Goal: Transaction & Acquisition: Purchase product/service

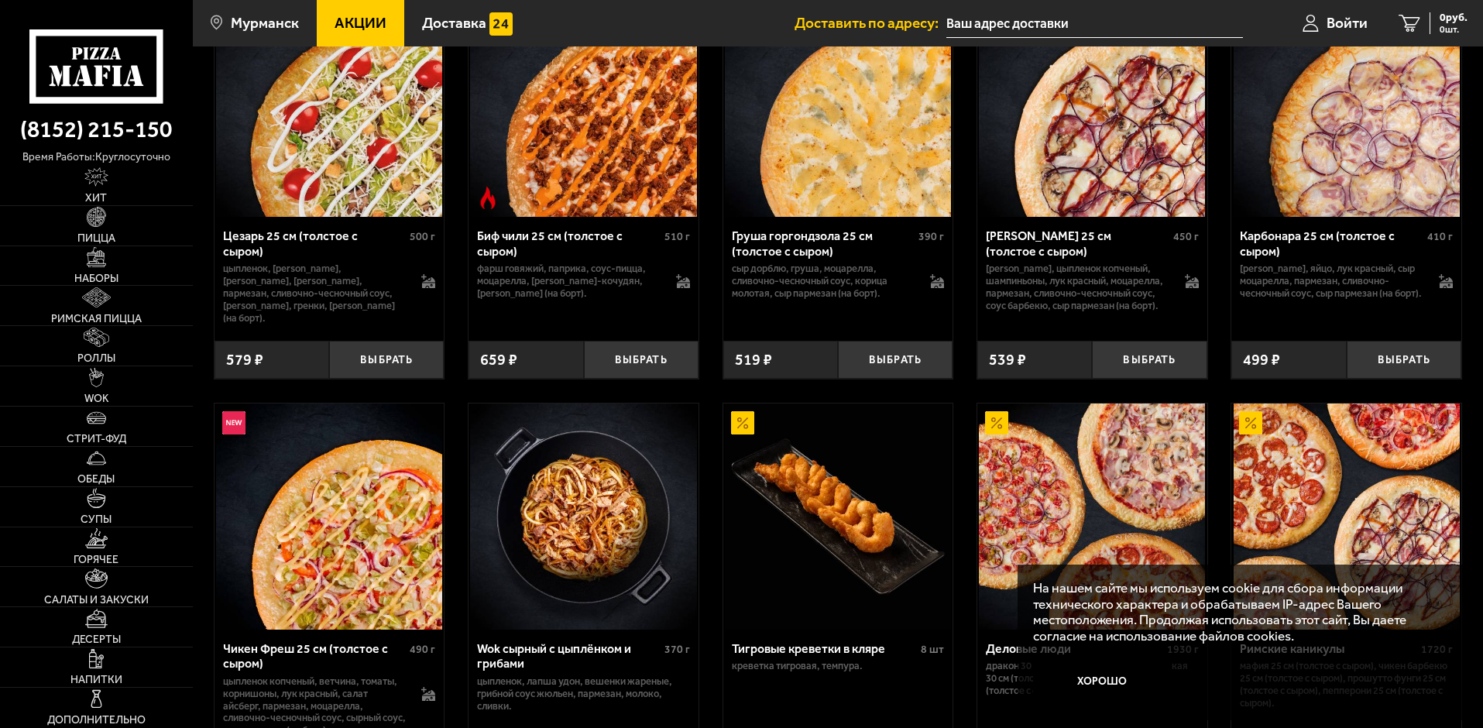
scroll to position [542, 0]
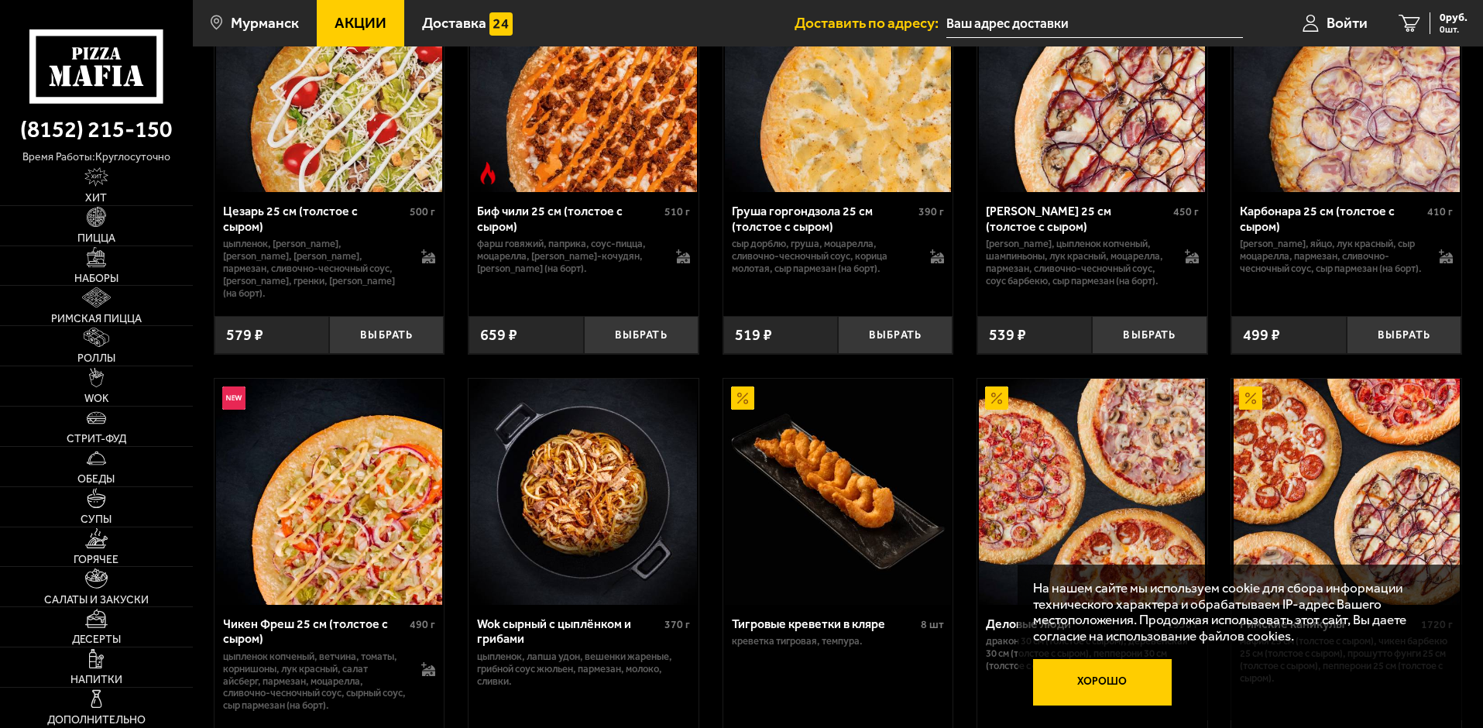
click at [1098, 682] on button "Хорошо" at bounding box center [1102, 682] width 139 height 46
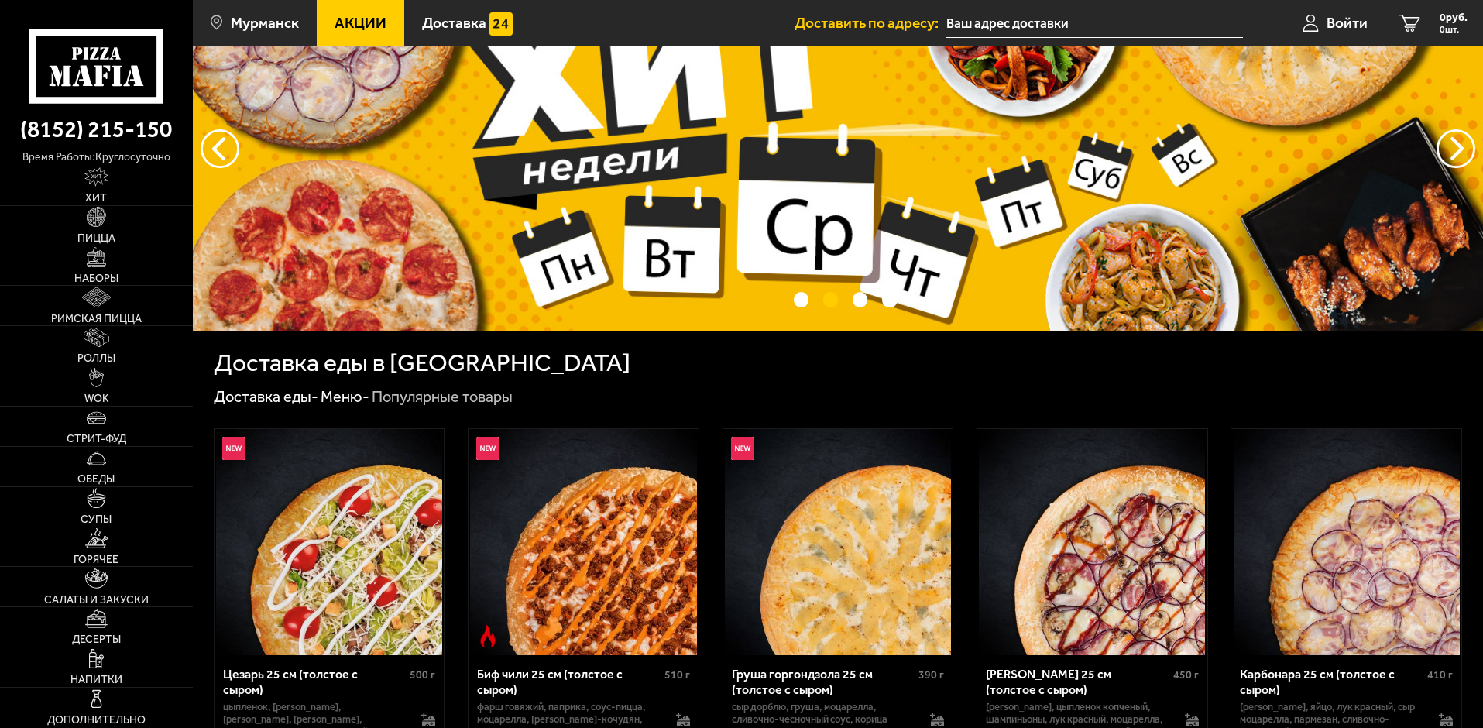
scroll to position [0, 0]
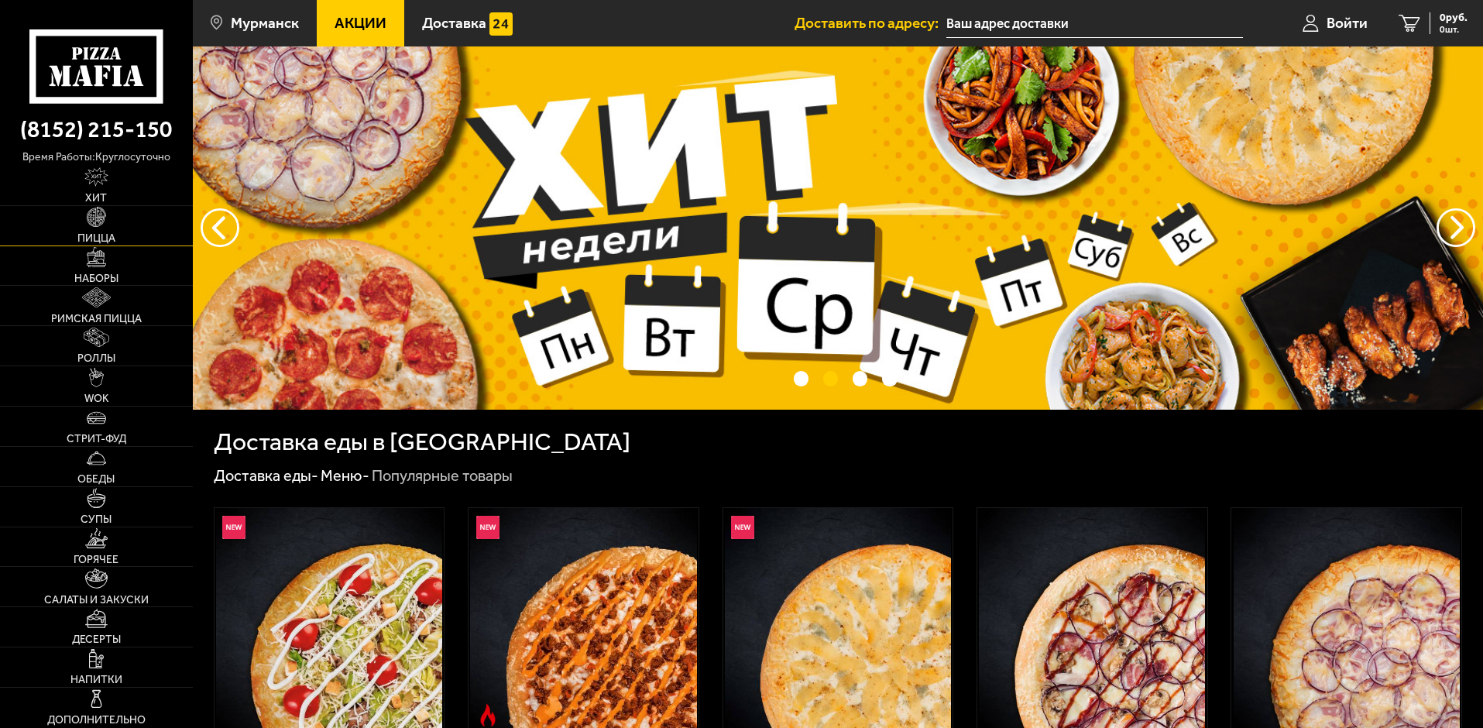
click at [103, 228] on link "Пицца" at bounding box center [96, 225] width 193 height 39
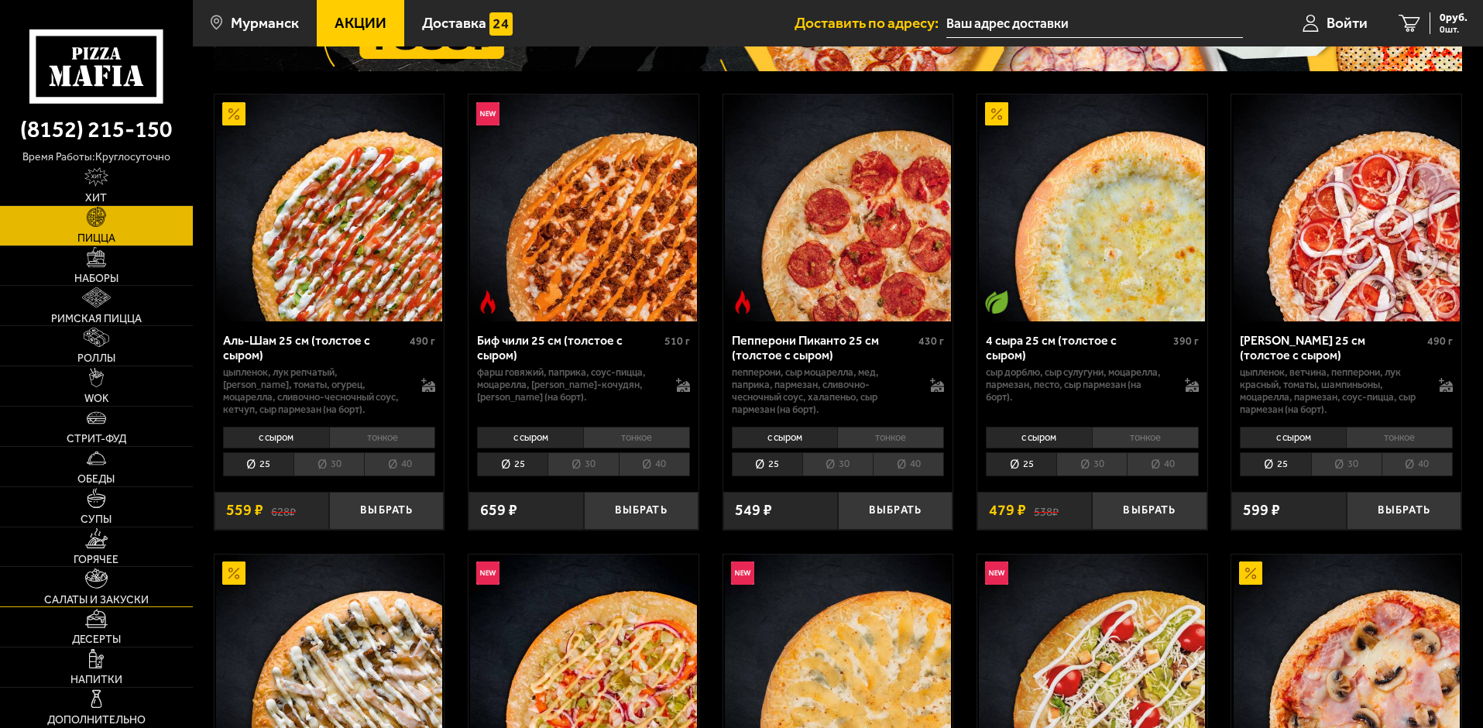
scroll to position [232, 0]
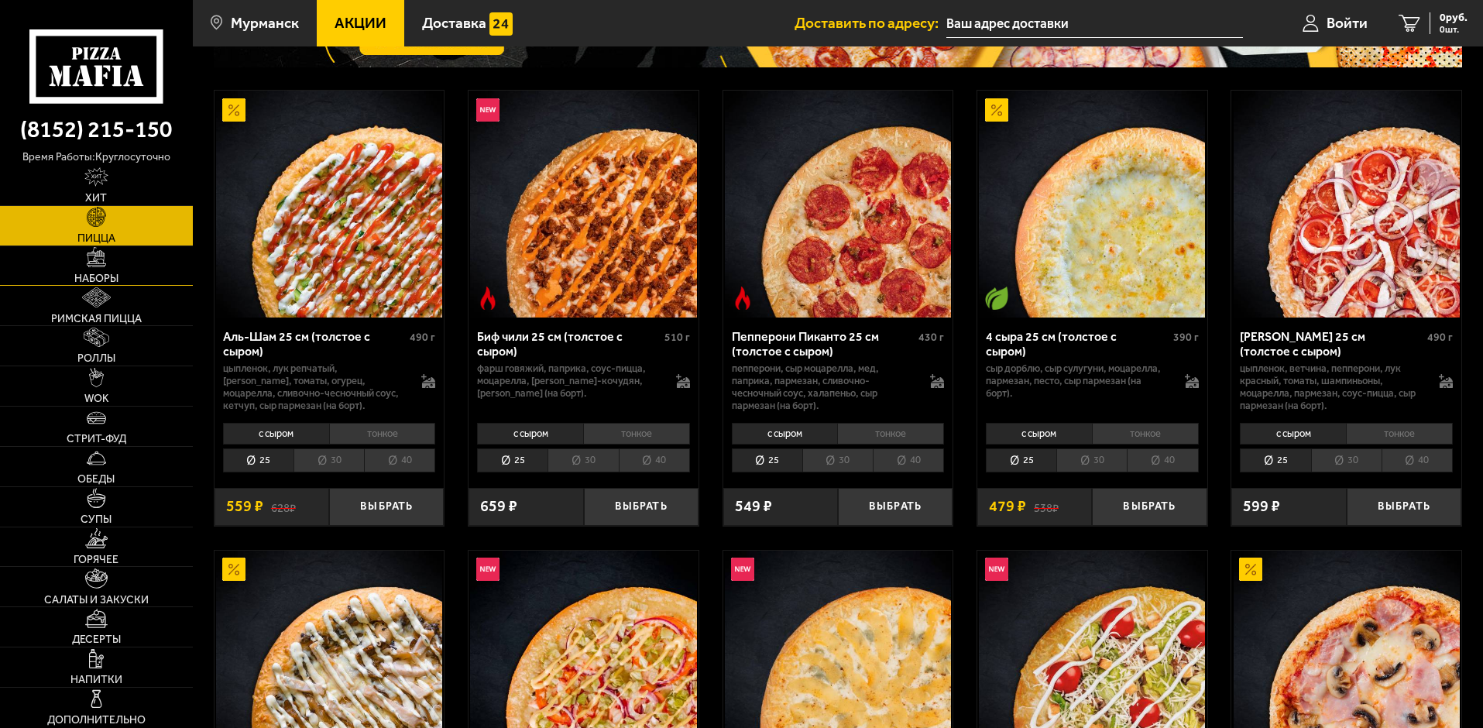
click at [110, 267] on link "Наборы" at bounding box center [96, 265] width 193 height 39
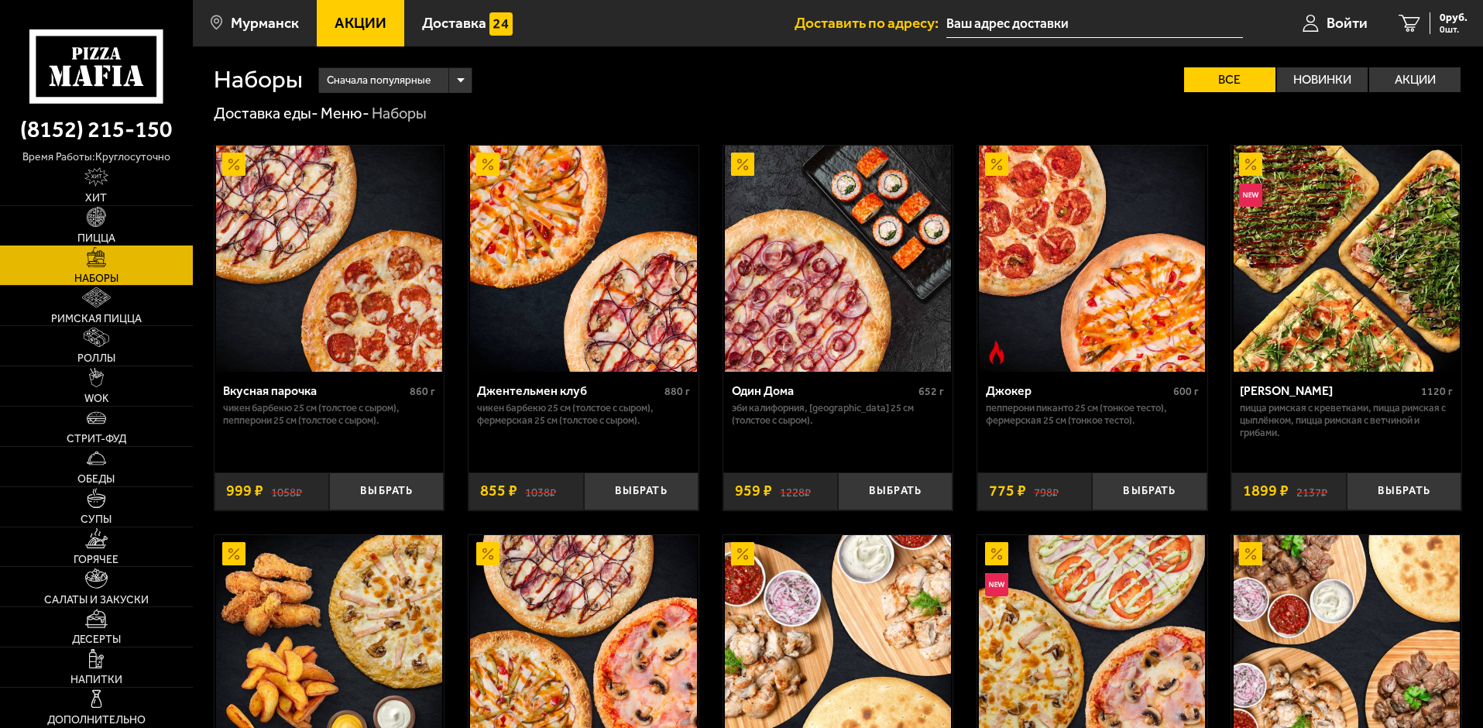
click at [102, 219] on img at bounding box center [96, 216] width 19 height 19
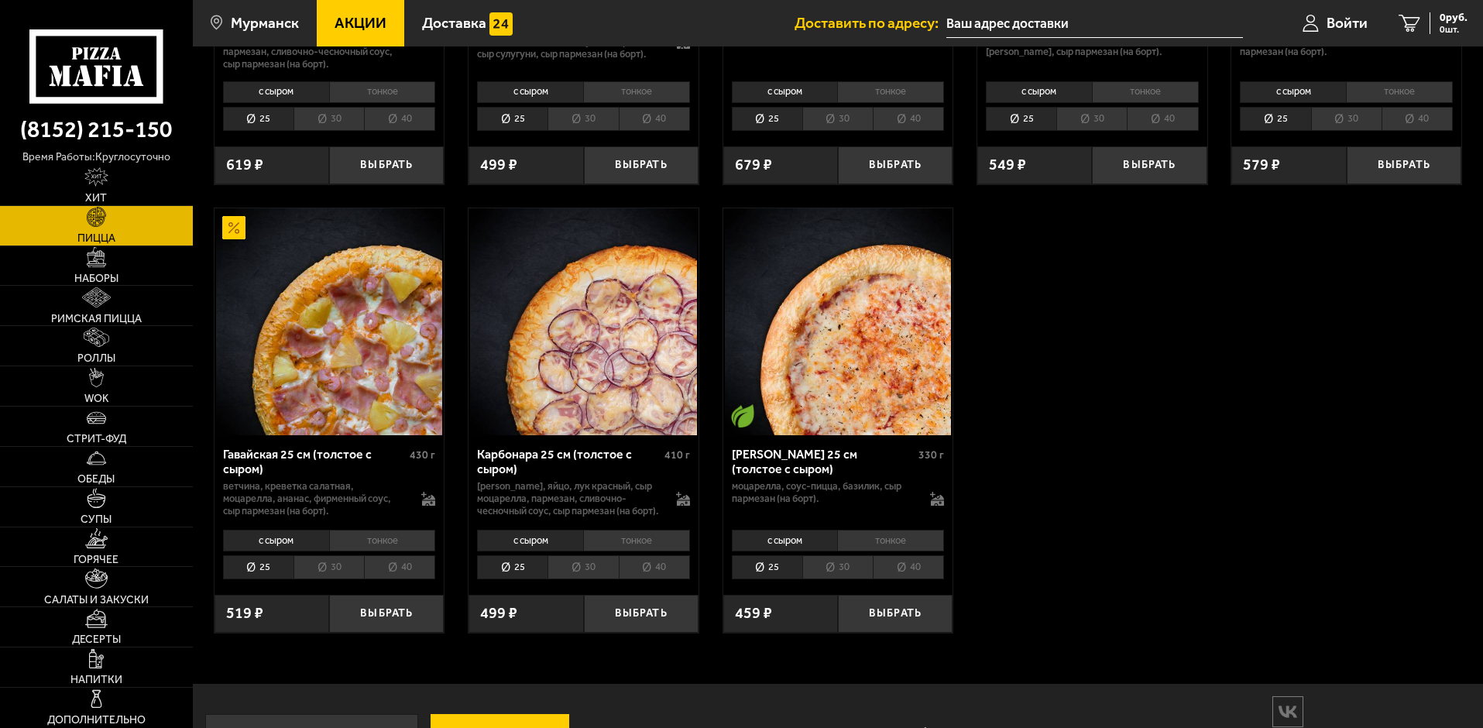
scroll to position [2478, 0]
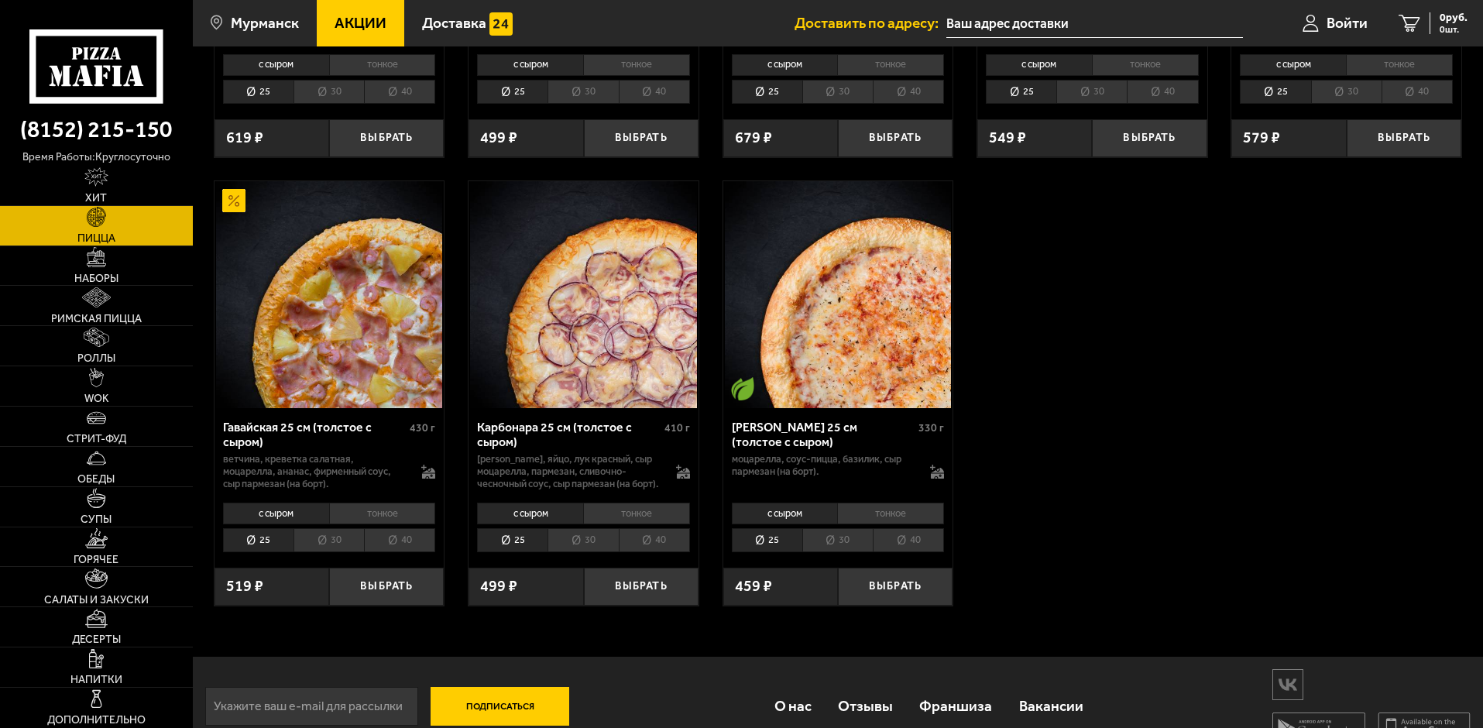
click at [591, 370] on img at bounding box center [583, 294] width 226 height 226
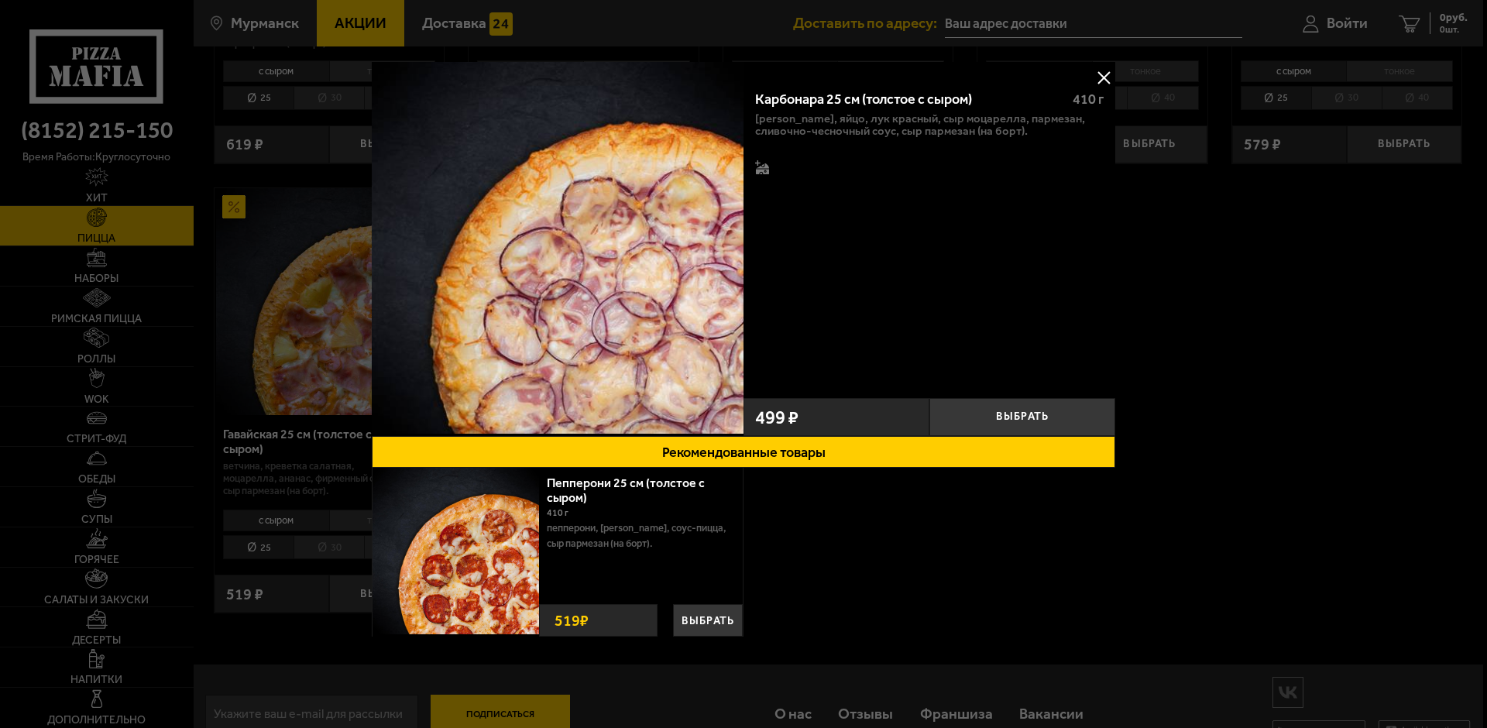
click at [1102, 81] on button at bounding box center [1103, 77] width 23 height 23
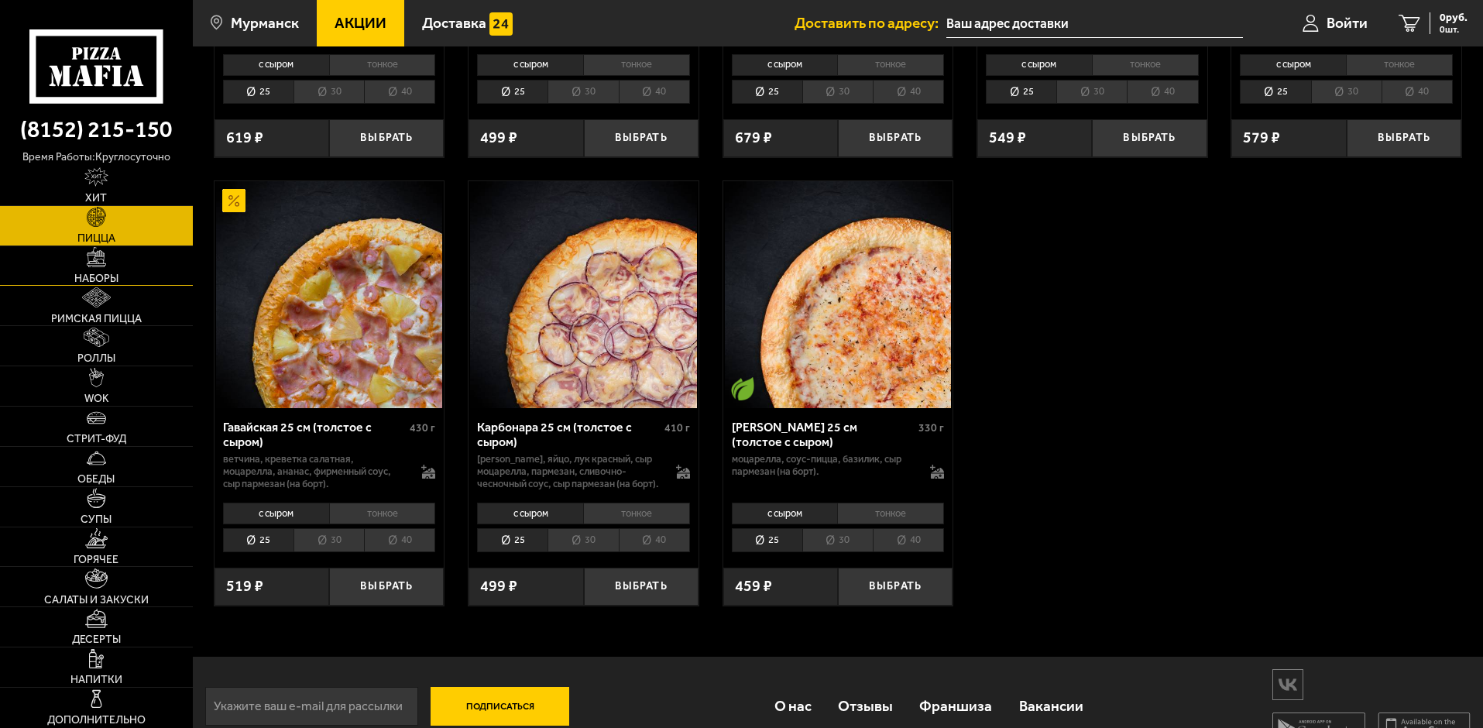
click at [129, 268] on link "Наборы" at bounding box center [96, 265] width 193 height 39
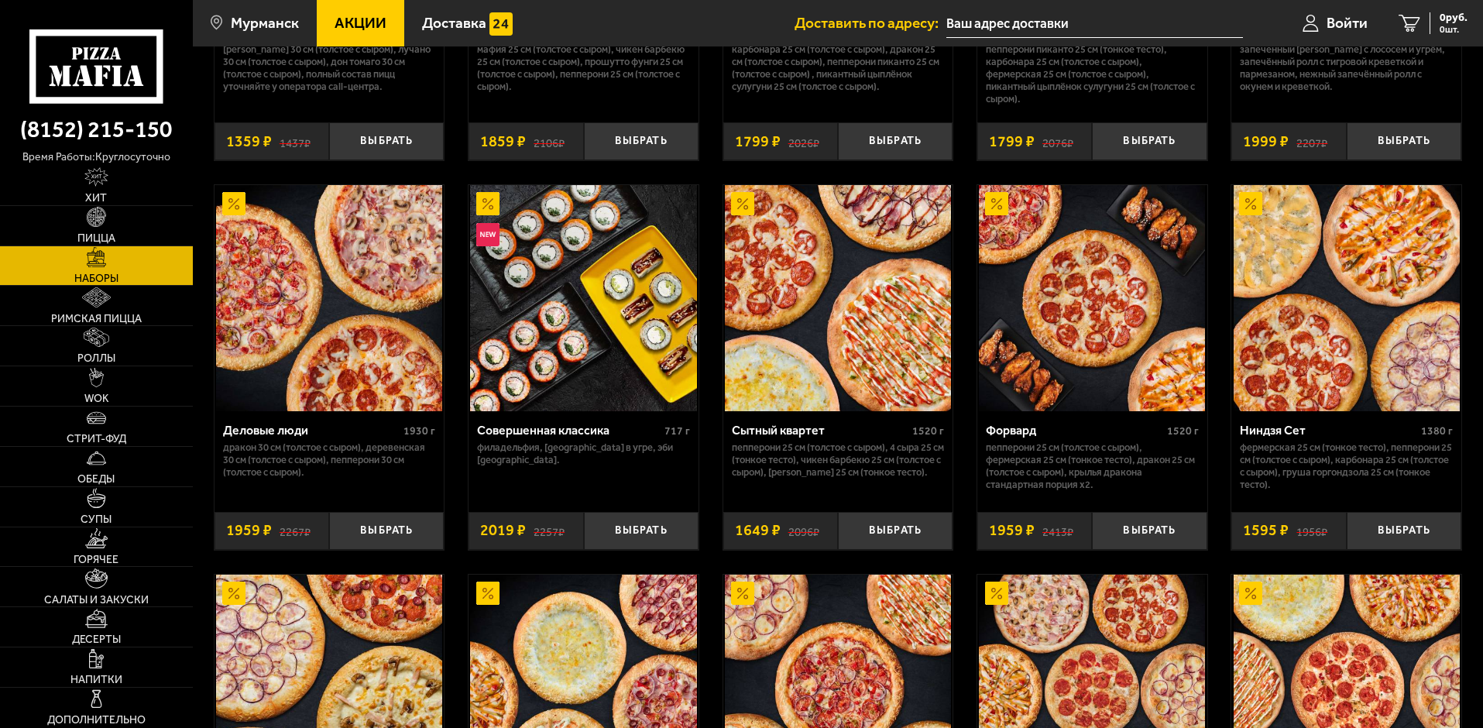
scroll to position [1936, 0]
